Goal: Task Accomplishment & Management: Complete application form

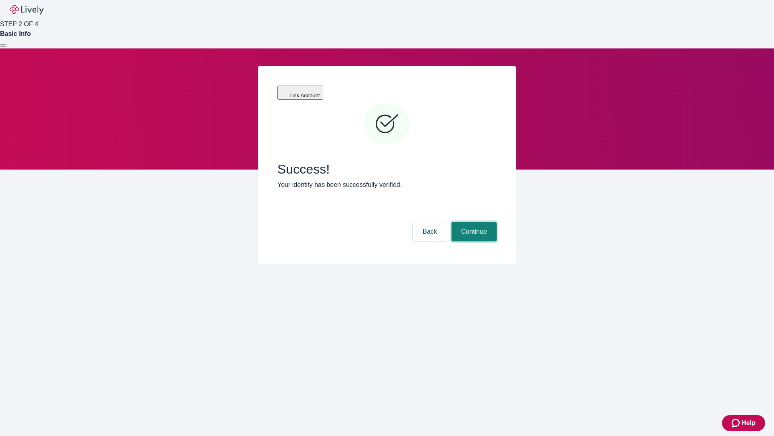
click at [473, 222] on button "Continue" at bounding box center [474, 231] width 45 height 19
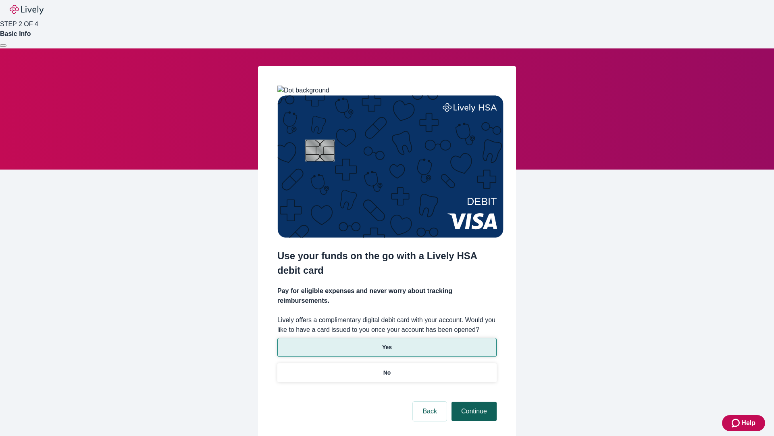
click at [387, 343] on p "Yes" at bounding box center [387, 347] width 10 height 8
click at [473, 401] on button "Continue" at bounding box center [474, 410] width 45 height 19
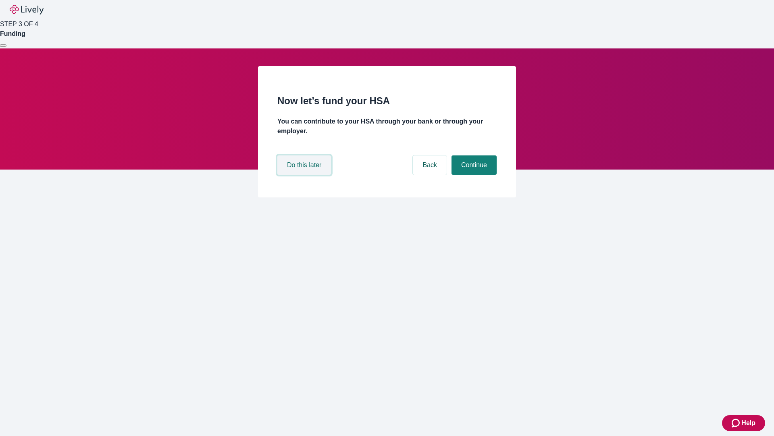
click at [305, 175] on button "Do this later" at bounding box center [304, 164] width 54 height 19
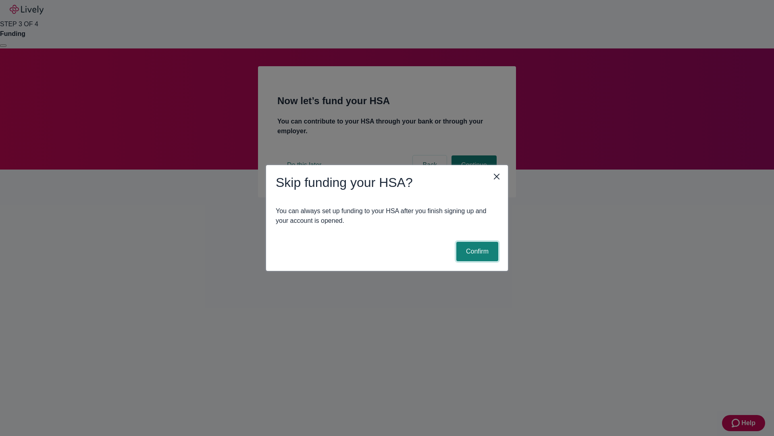
click at [476, 251] on button "Confirm" at bounding box center [478, 251] width 42 height 19
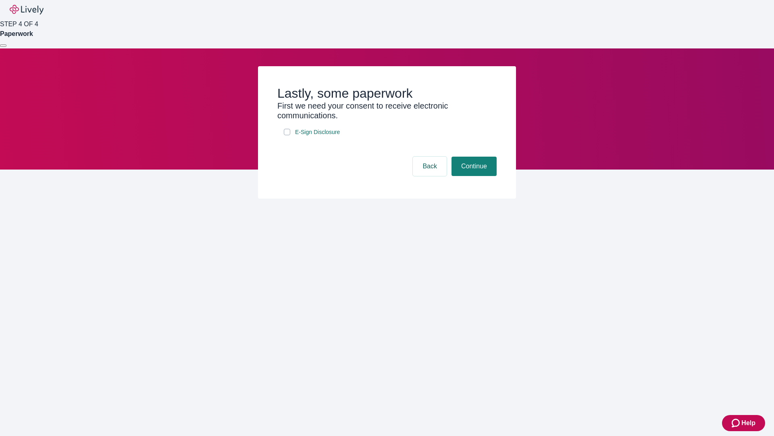
click at [287, 135] on input "E-Sign Disclosure" at bounding box center [287, 132] width 6 height 6
checkbox input "true"
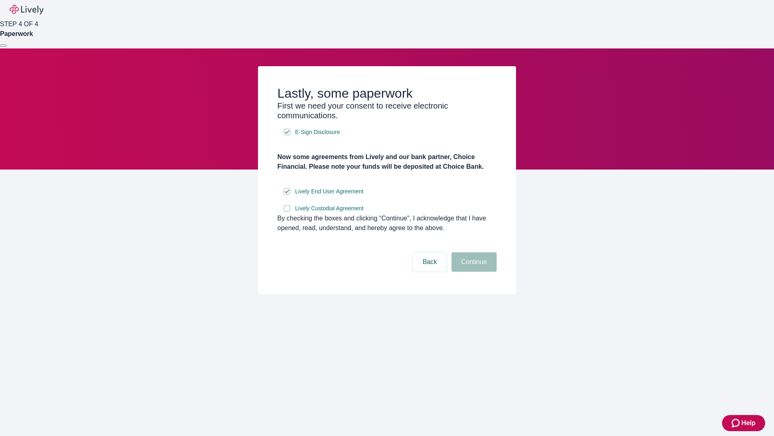
click at [287, 211] on input "Lively Custodial Agreement" at bounding box center [287, 208] width 6 height 6
checkbox input "true"
click at [473, 271] on button "Continue" at bounding box center [474, 261] width 45 height 19
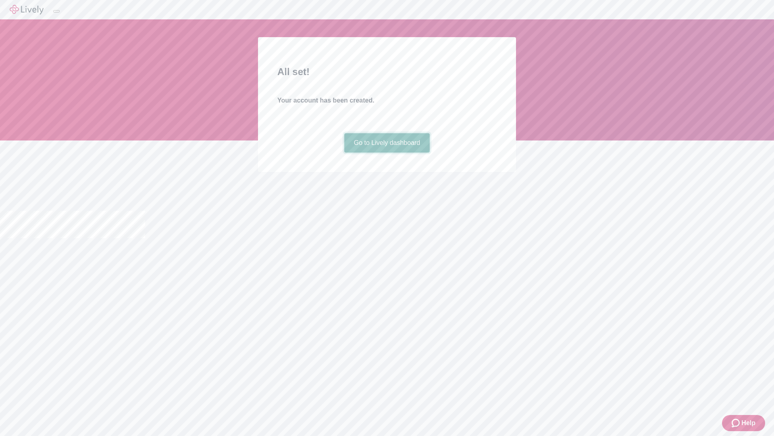
click at [387, 152] on link "Go to Lively dashboard" at bounding box center [387, 142] width 86 height 19
